Goal: Find specific fact: Find specific fact

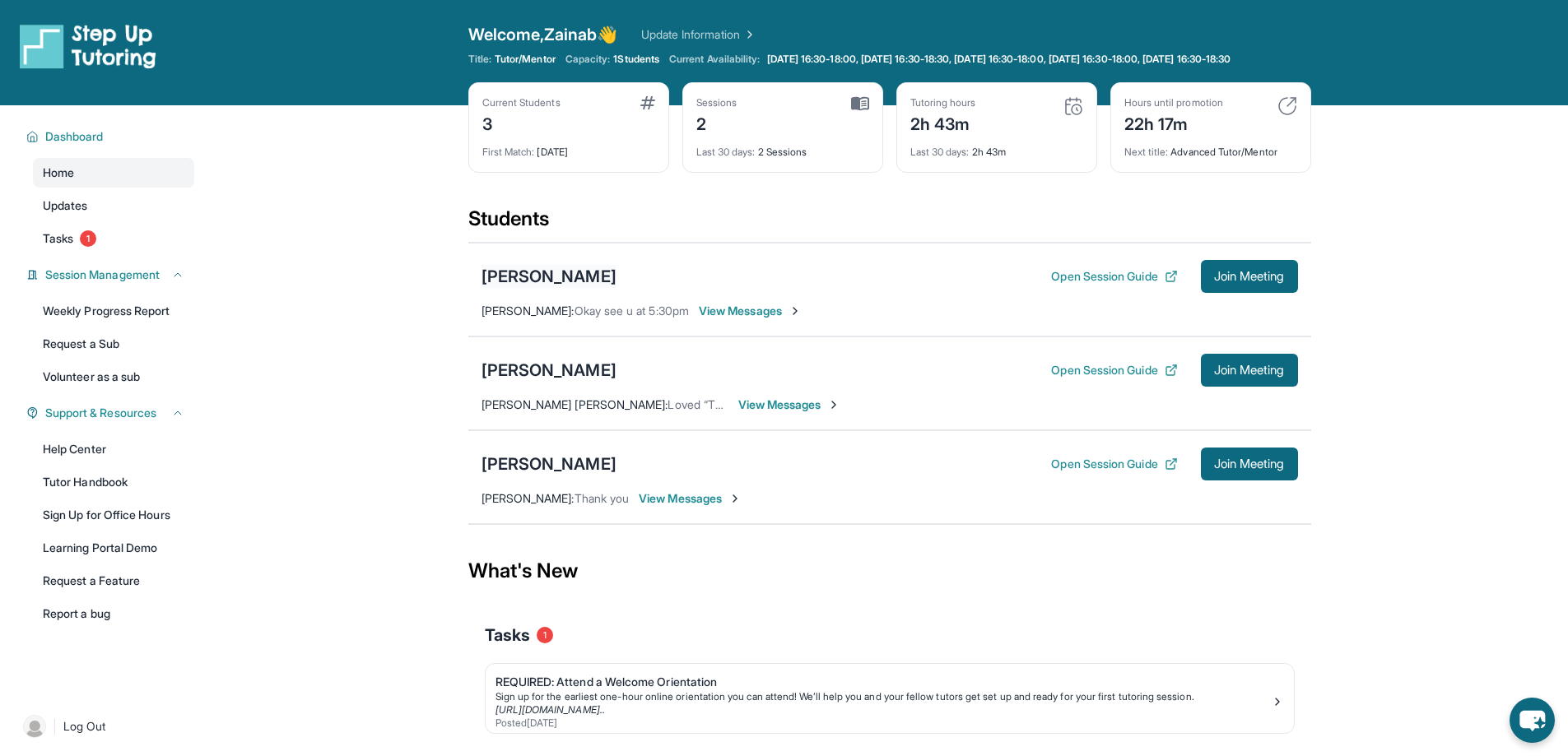
click at [586, 288] on div "[PERSON_NAME]" at bounding box center [549, 276] width 135 height 23
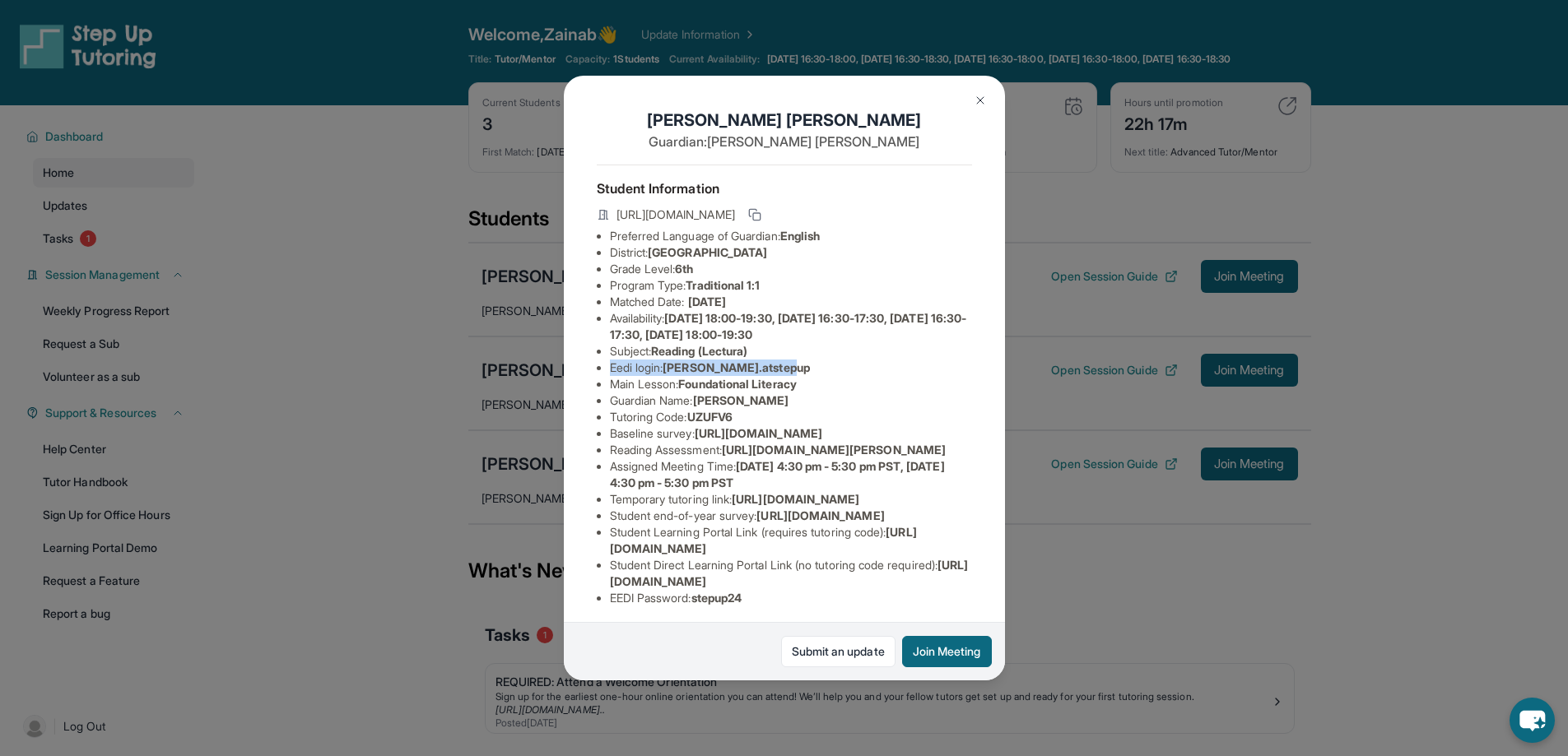
drag, startPoint x: 608, startPoint y: 383, endPoint x: 851, endPoint y: 383, distance: 243.0
click at [851, 383] on ul "Preferred Language of Guardian: English District: Selma Unified School District…" at bounding box center [784, 417] width 375 height 378
copy li "Eedi login : alessandrad.atstepup"
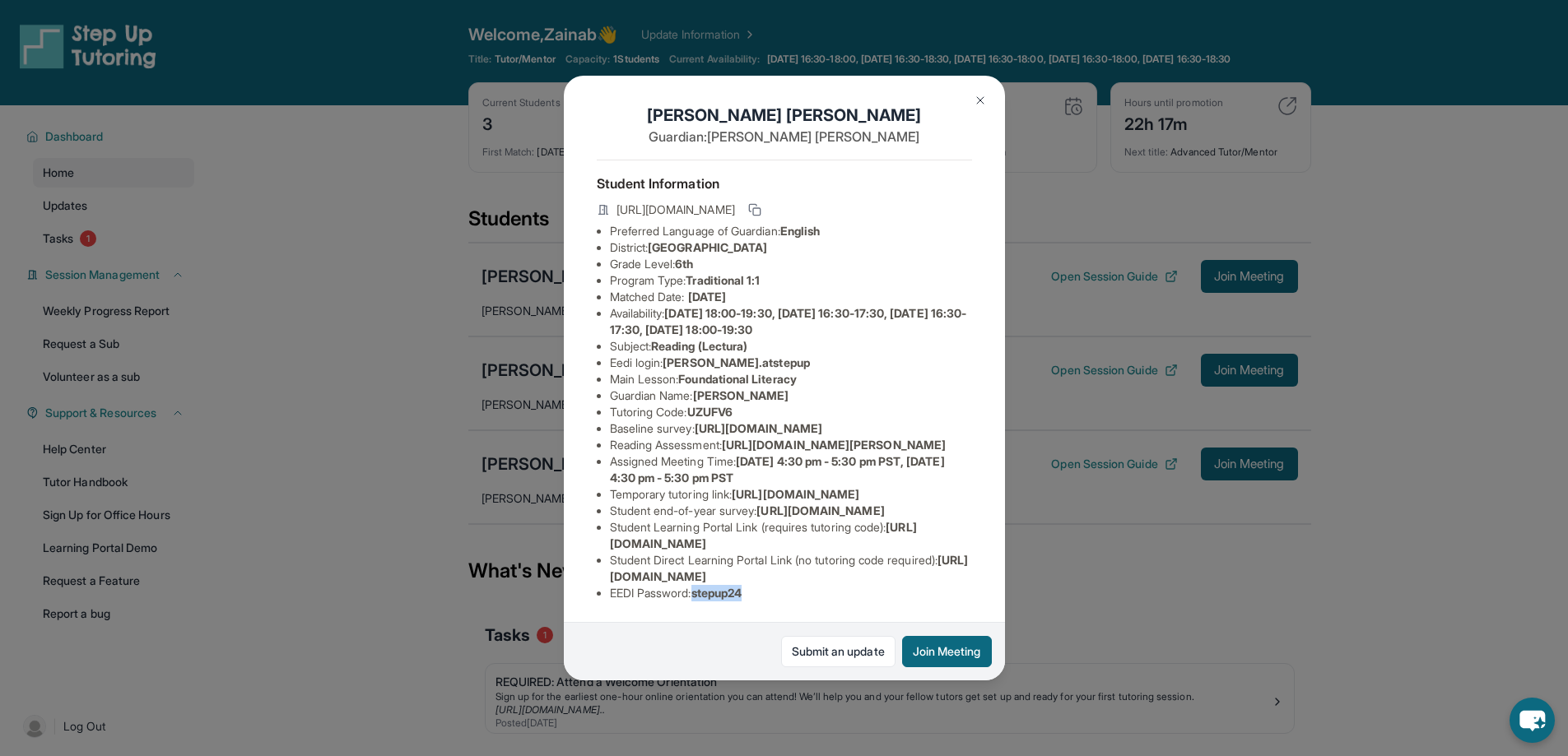
drag, startPoint x: 698, startPoint y: 582, endPoint x: 763, endPoint y: 582, distance: 65.0
click at [763, 585] on li "EEDI Password : stepup24" at bounding box center [790, 593] width 362 height 16
copy span "stepup24"
click at [984, 99] on img at bounding box center [980, 100] width 13 height 13
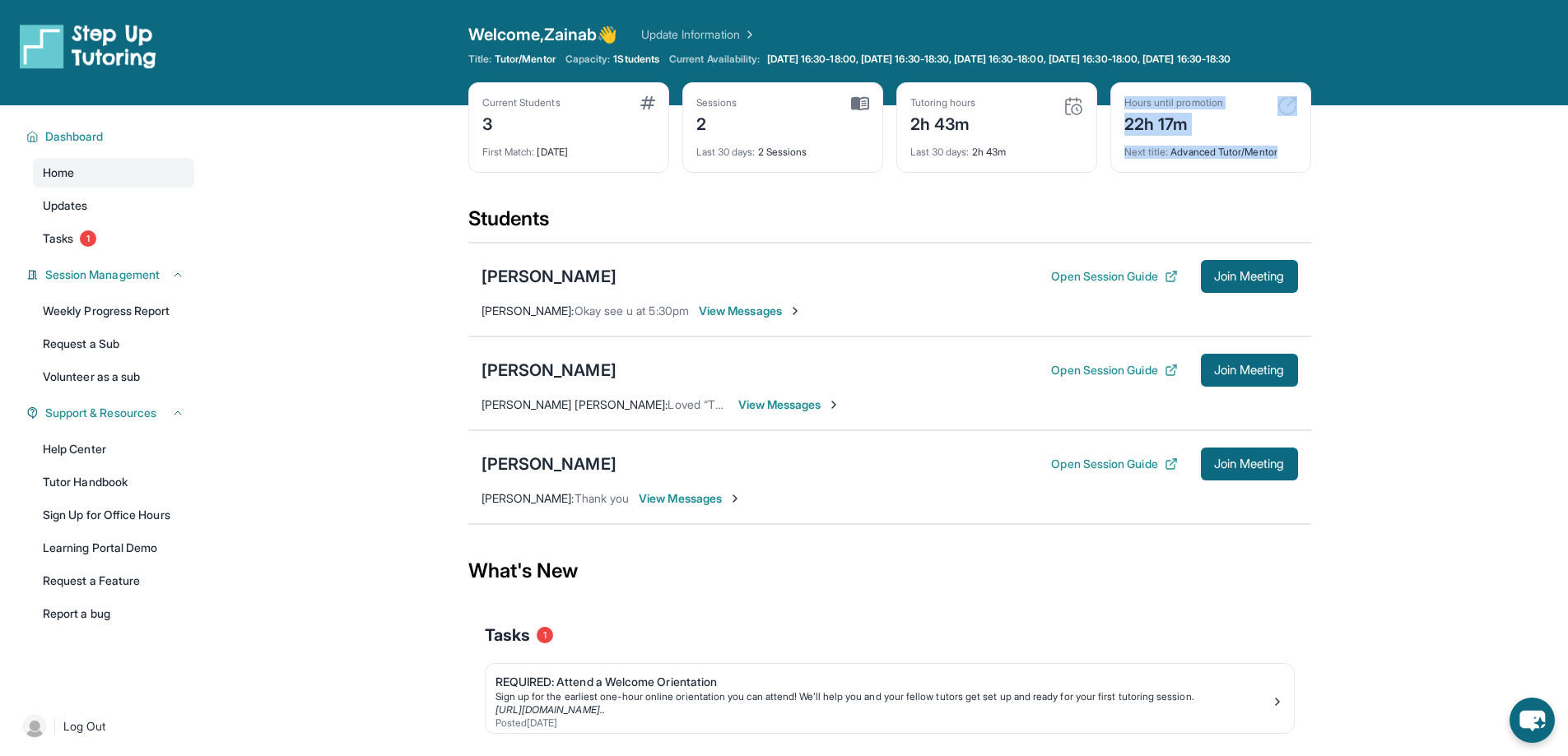
drag, startPoint x: 1127, startPoint y: 113, endPoint x: 1284, endPoint y: 166, distance: 165.7
click at [1284, 166] on div "Hours until promotion 22h 17m Next title : Advanced Tutor/Mentor" at bounding box center [1211, 127] width 200 height 90
